Goal: Transaction & Acquisition: Obtain resource

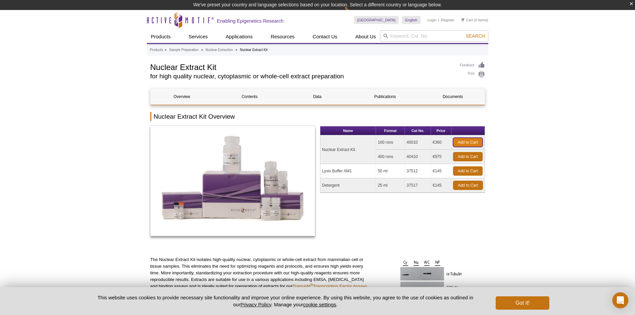
click at [470, 141] on link "Add to Cart" at bounding box center [468, 142] width 30 height 9
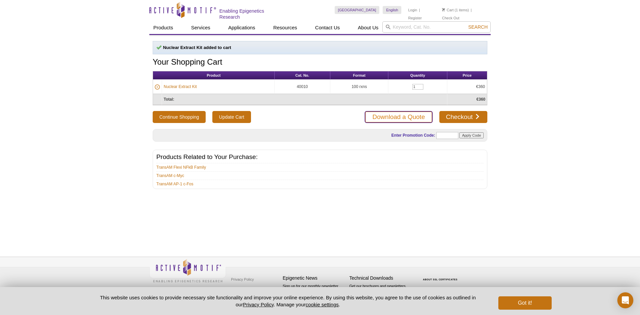
click at [412, 121] on link "Download a Quote" at bounding box center [399, 117] width 68 height 12
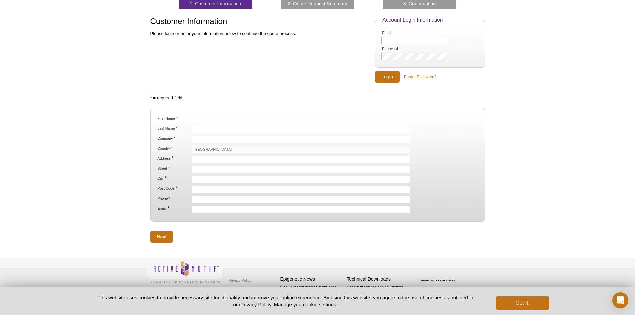
scroll to position [44, 0]
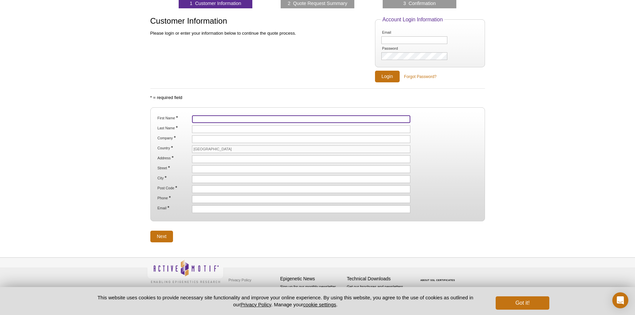
click at [258, 118] on input "First Name *" at bounding box center [301, 119] width 219 height 8
type input "Pascal"
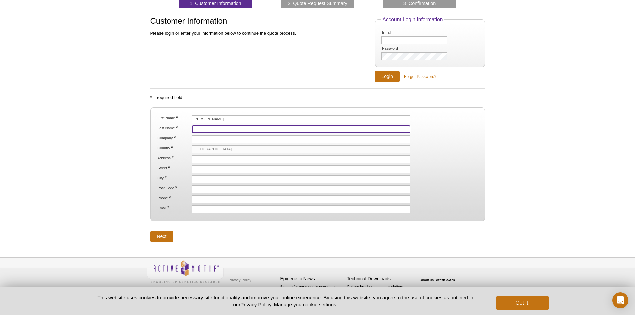
click at [248, 128] on input "Last Name *" at bounding box center [301, 129] width 219 height 8
type input "Beranger"
type input "INSERM"
type input "641 Avenue du doyen gaston giraud"
type input "IURC"
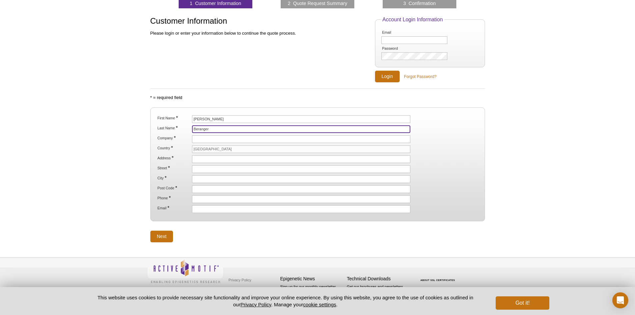
type input "Montpellier"
type input "34093"
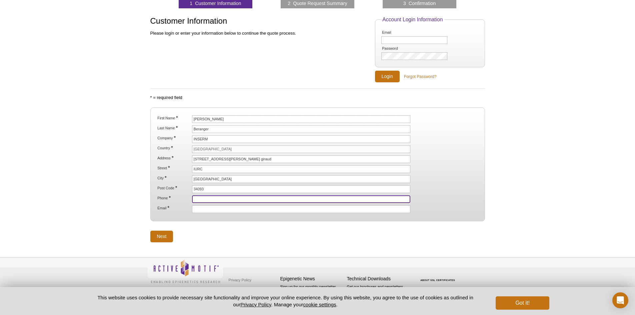
type input "0678332936"
type input "mathieu.beranger@inserm.fr"
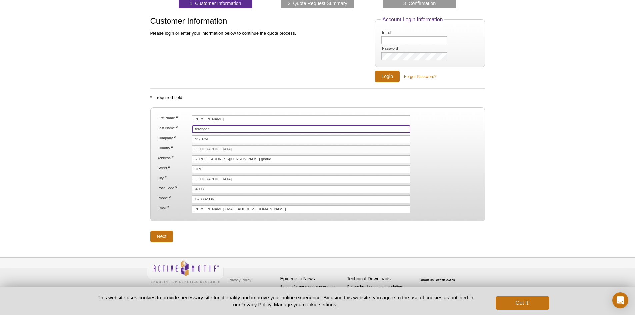
drag, startPoint x: 243, startPoint y: 130, endPoint x: 168, endPoint y: 126, distance: 74.8
click at [168, 126] on li "Last Name * Beranger" at bounding box center [317, 129] width 321 height 8
type input "De Santa Barbara"
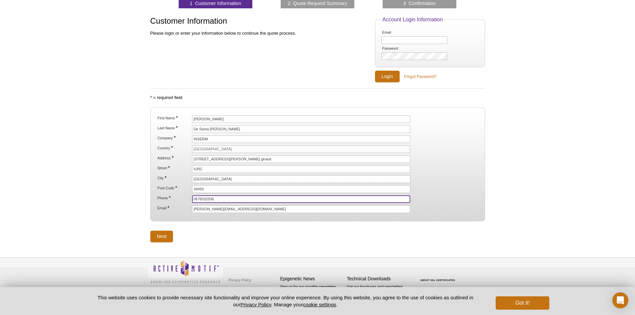
drag, startPoint x: 221, startPoint y: 198, endPoint x: 182, endPoint y: 196, distance: 38.7
click at [182, 196] on li "Phone * [PHONE_NUMBER]" at bounding box center [317, 199] width 321 height 8
click at [182, 212] on li "Email * mathieu.beranger@inserm.fr" at bounding box center [317, 209] width 321 height 8
click at [223, 197] on input "0678332936" at bounding box center [301, 199] width 219 height 8
type input "0"
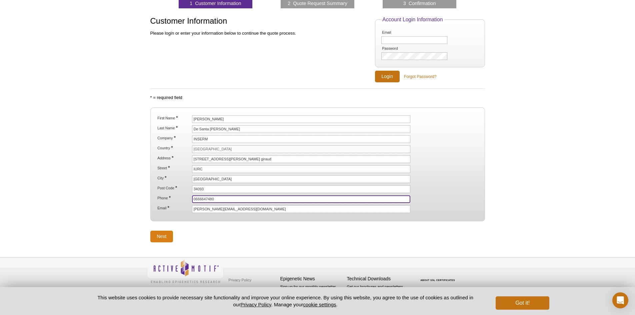
type input "0666647480"
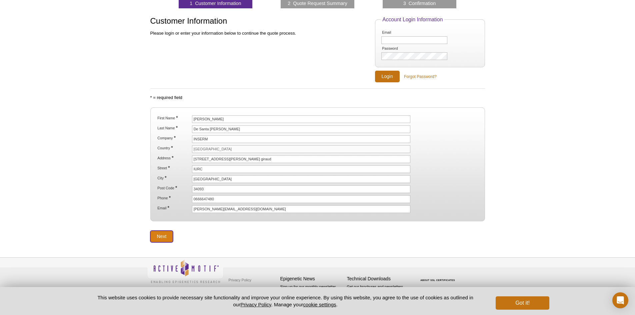
click at [150, 235] on input "Next" at bounding box center [161, 237] width 23 height 12
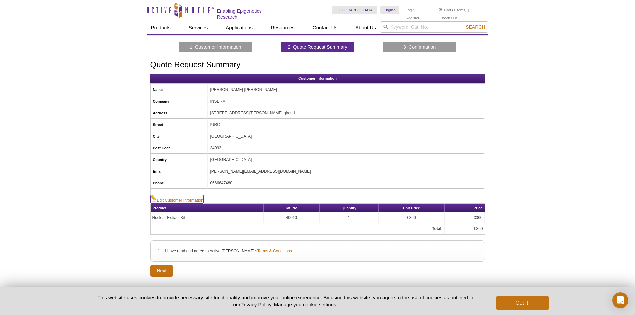
click at [188, 199] on link "Edit Customer Information" at bounding box center [177, 199] width 53 height 8
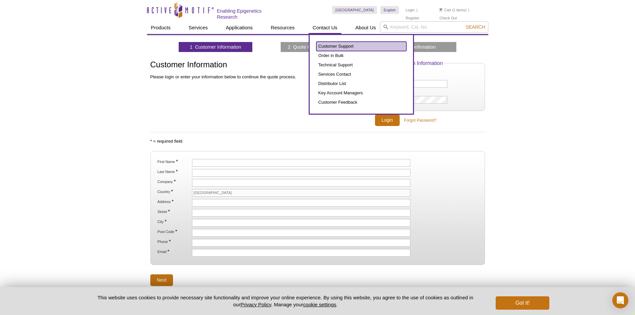
click at [350, 45] on link "Customer Support" at bounding box center [361, 46] width 90 height 9
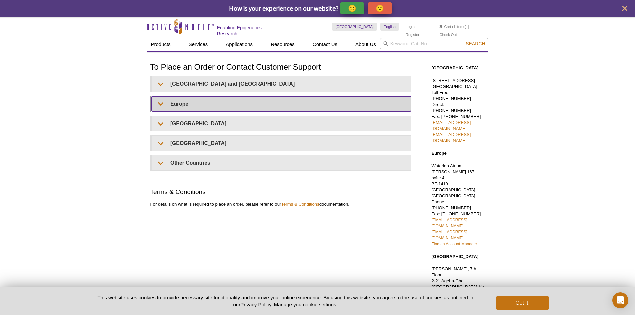
click at [239, 100] on summary "Europe" at bounding box center [281, 103] width 259 height 15
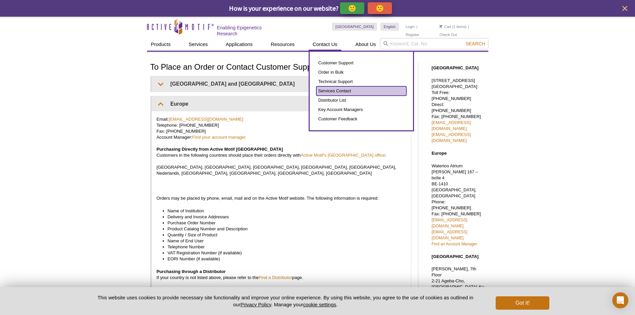
click at [342, 87] on link "Services Contact" at bounding box center [361, 90] width 90 height 9
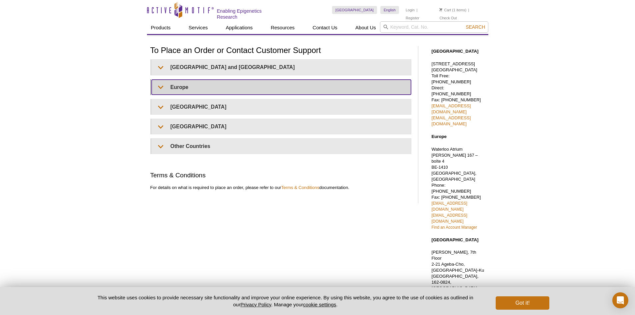
click at [166, 87] on summary "Europe" at bounding box center [281, 87] width 259 height 15
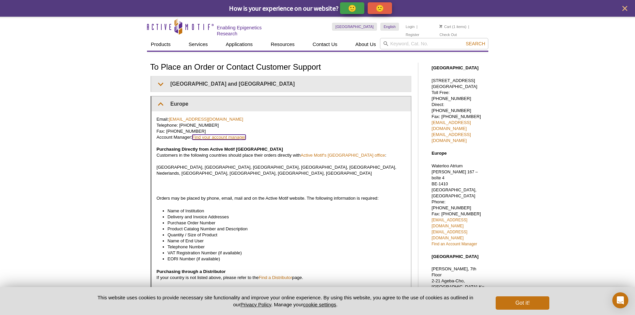
click at [235, 137] on link "Find your account manager" at bounding box center [219, 137] width 54 height 5
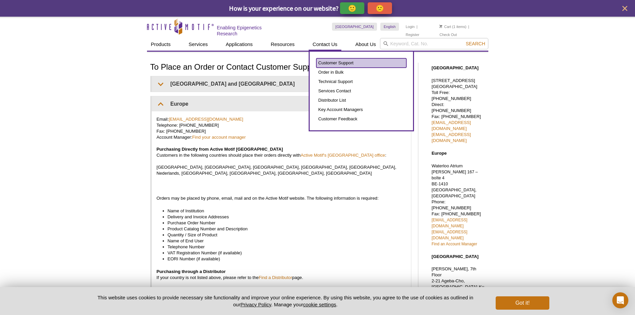
click at [337, 60] on link "Customer Support" at bounding box center [361, 62] width 90 height 9
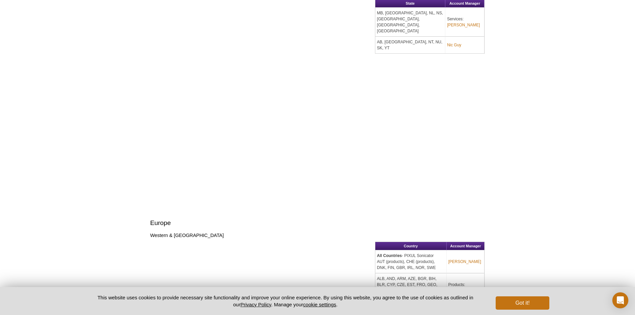
scroll to position [517, 0]
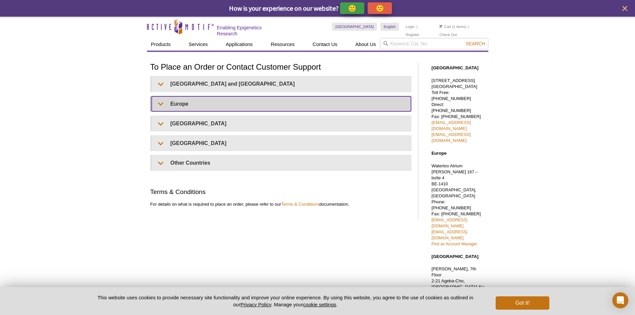
click at [206, 106] on summary "Europe" at bounding box center [281, 103] width 259 height 15
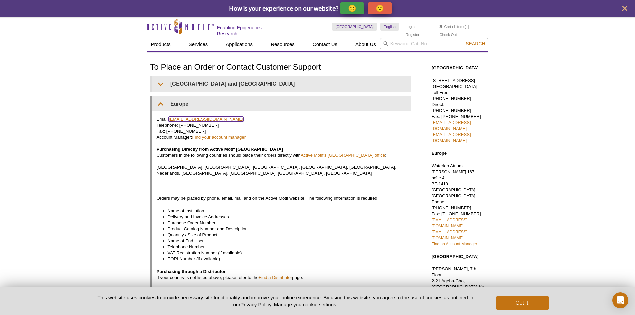
click at [207, 119] on link "euro-orders@activemotif.com" at bounding box center [206, 119] width 75 height 5
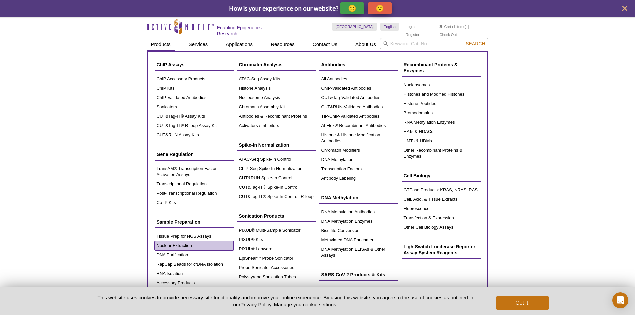
click at [199, 242] on link "Nuclear Extraction" at bounding box center [194, 245] width 79 height 9
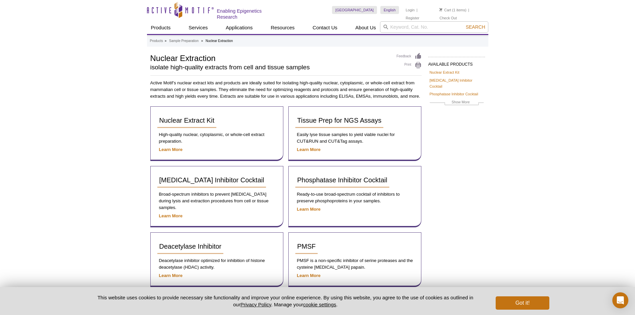
click at [459, 11] on li "Cart (1 items)" at bounding box center [452, 10] width 27 height 8
click at [442, 12] on link "Cart" at bounding box center [445, 10] width 12 height 5
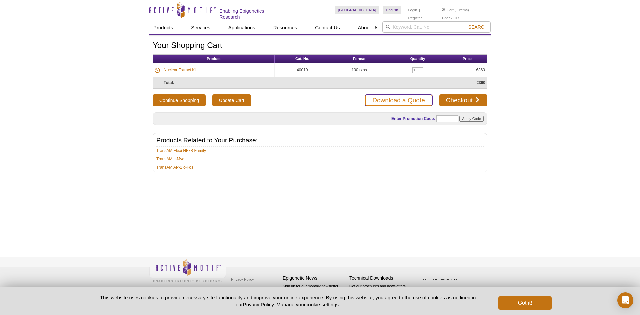
click at [386, 96] on link "Download a Quote" at bounding box center [399, 100] width 68 height 12
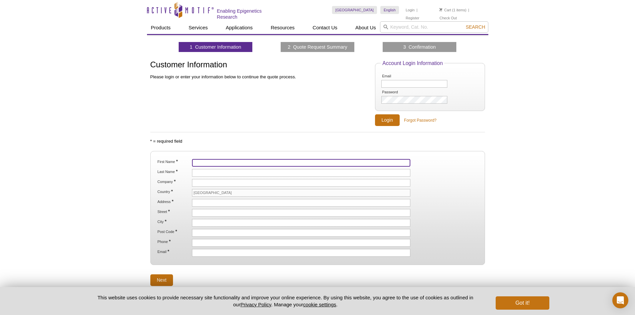
click at [240, 162] on input "First Name *" at bounding box center [301, 163] width 219 height 8
type input "[PERSON_NAME]"
type input "Beranger"
type input "INSERM"
type input "[STREET_ADDRESS][PERSON_NAME] giraud"
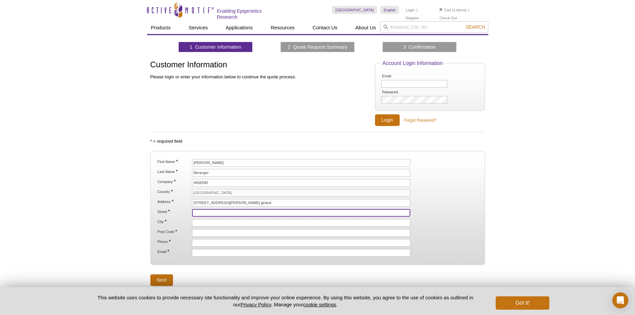
type input "IURC"
type input "[GEOGRAPHIC_DATA]"
type input "34093"
type input "0678332936"
type input "[PERSON_NAME][EMAIL_ADDRESS][DOMAIN_NAME]"
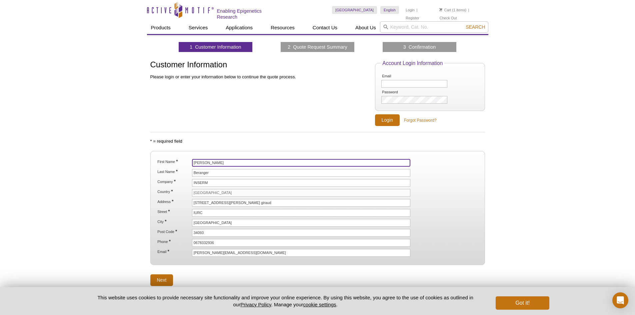
drag, startPoint x: 243, startPoint y: 162, endPoint x: 173, endPoint y: 158, distance: 70.1
click at [174, 159] on li "First Name * [PERSON_NAME]" at bounding box center [317, 163] width 321 height 8
type input "[PERSON_NAME]"
drag, startPoint x: 213, startPoint y: 171, endPoint x: 188, endPoint y: 171, distance: 24.3
click at [188, 171] on li "Last Name * Beranger" at bounding box center [317, 173] width 321 height 8
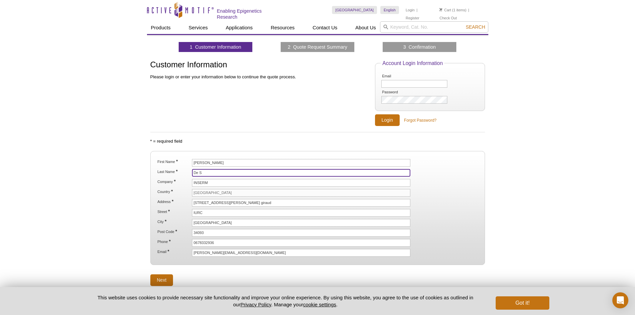
type input "De Santa [PERSON_NAME]"
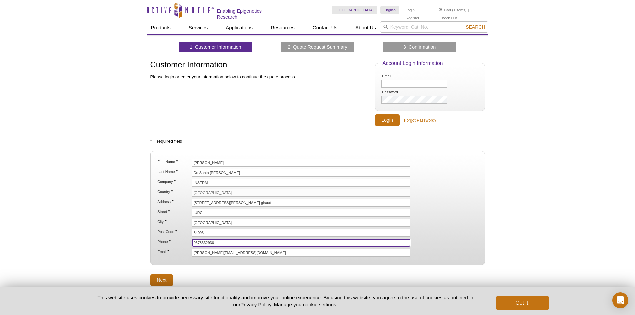
click at [222, 244] on input "0678332936" at bounding box center [301, 243] width 219 height 8
click at [317, 258] on fieldset "First Name * [PERSON_NAME] Last Name * De [GEOGRAPHIC_DATA][PERSON_NAME] Compan…" at bounding box center [317, 208] width 335 height 114
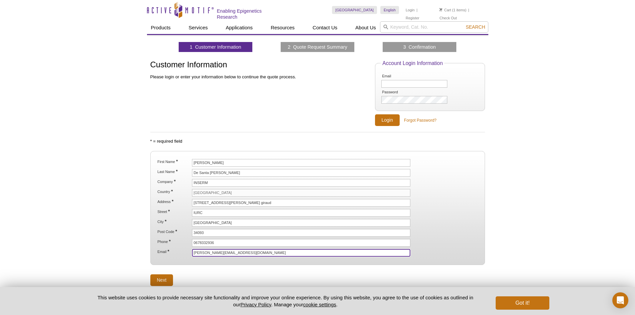
drag, startPoint x: 319, startPoint y: 254, endPoint x: 154, endPoint y: 237, distance: 165.8
click at [154, 237] on fieldset "First Name * [PERSON_NAME] Last Name * De [GEOGRAPHIC_DATA][PERSON_NAME] Compan…" at bounding box center [317, 208] width 335 height 114
type input "[EMAIL_ADDRESS][PERSON_NAME][DOMAIN_NAME]"
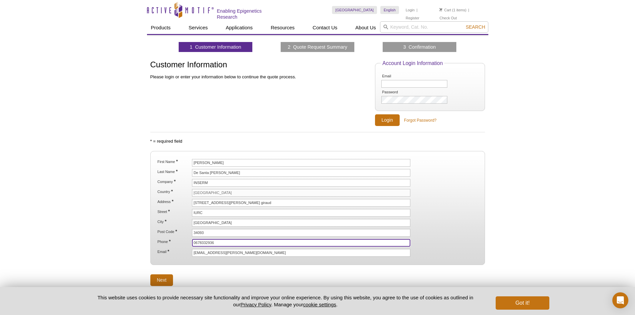
drag, startPoint x: 256, startPoint y: 243, endPoint x: 169, endPoint y: 241, distance: 87.0
click at [169, 241] on li "Phone * [PHONE_NUMBER]" at bounding box center [317, 243] width 321 height 8
type input "0666647480"
click at [170, 278] on input "Next" at bounding box center [161, 280] width 23 height 12
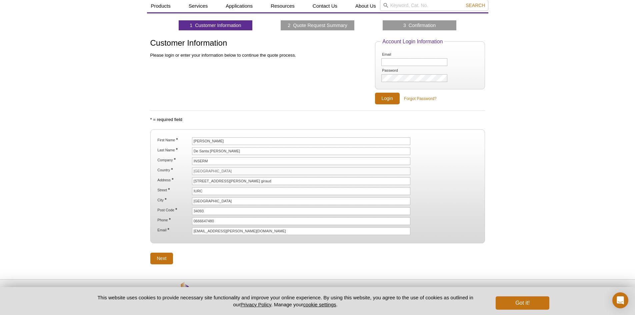
scroll to position [33, 0]
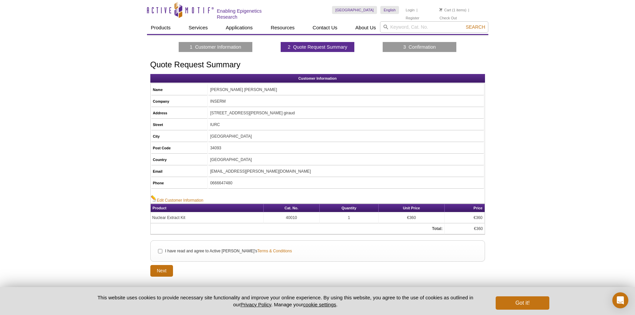
click at [187, 249] on label "I have read and agree to Active Motif's Terms & Conditions" at bounding box center [227, 251] width 127 height 6
click at [162, 249] on input "I have read and agree to Active Motif's Terms & Conditions" at bounding box center [160, 251] width 4 height 4
checkbox input "true"
click at [164, 266] on input "Next" at bounding box center [161, 271] width 23 height 12
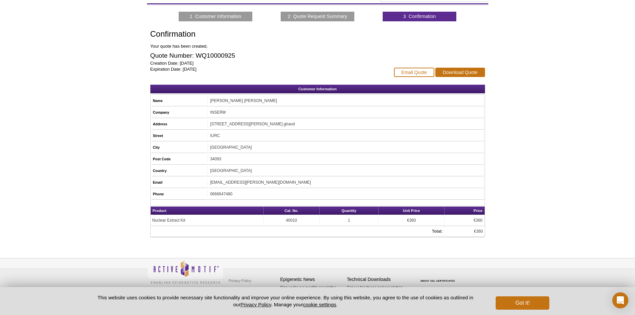
scroll to position [48, 0]
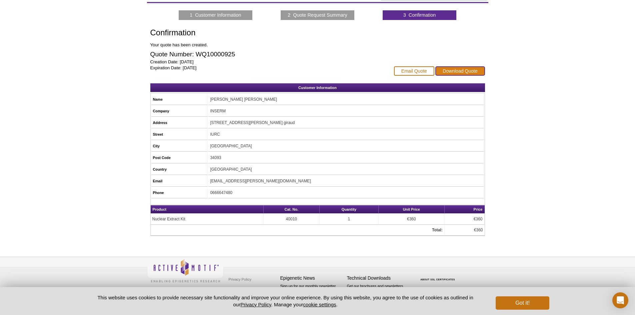
click at [457, 72] on link "Download Quote" at bounding box center [459, 70] width 49 height 9
